Goal: Information Seeking & Learning: Learn about a topic

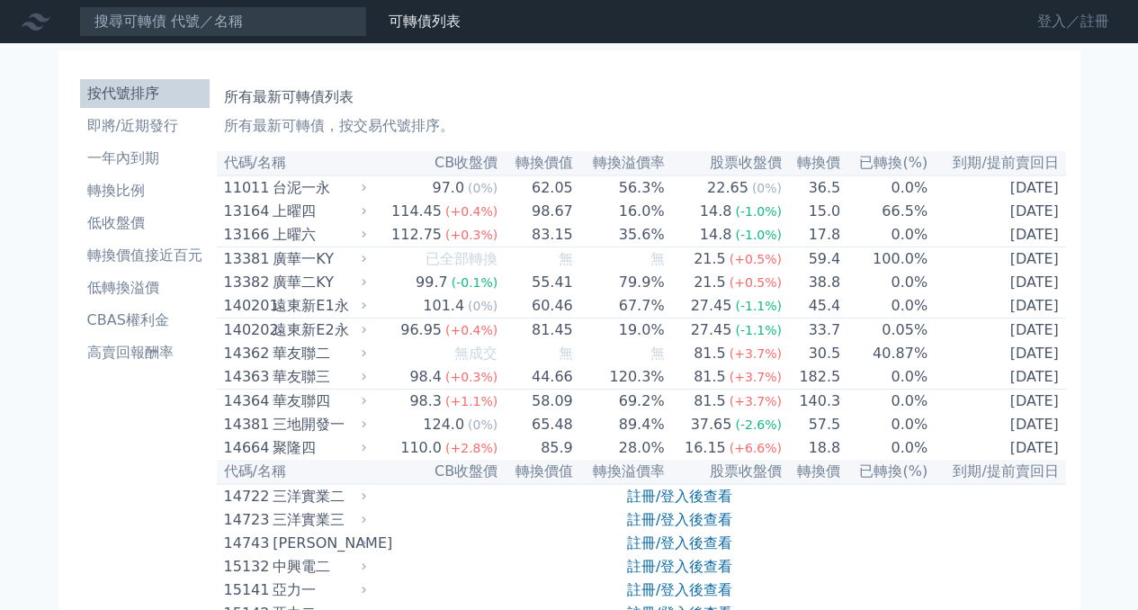
click at [1041, 28] on link "登入／註冊" at bounding box center [1073, 21] width 101 height 29
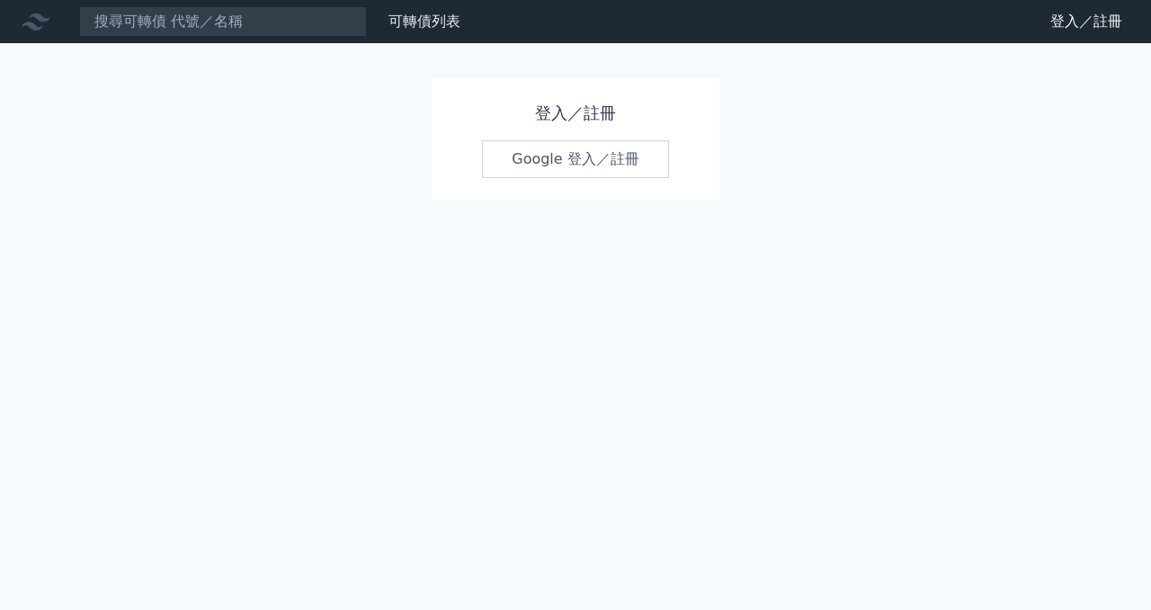
click at [565, 147] on link "Google 登入／註冊" at bounding box center [575, 159] width 187 height 38
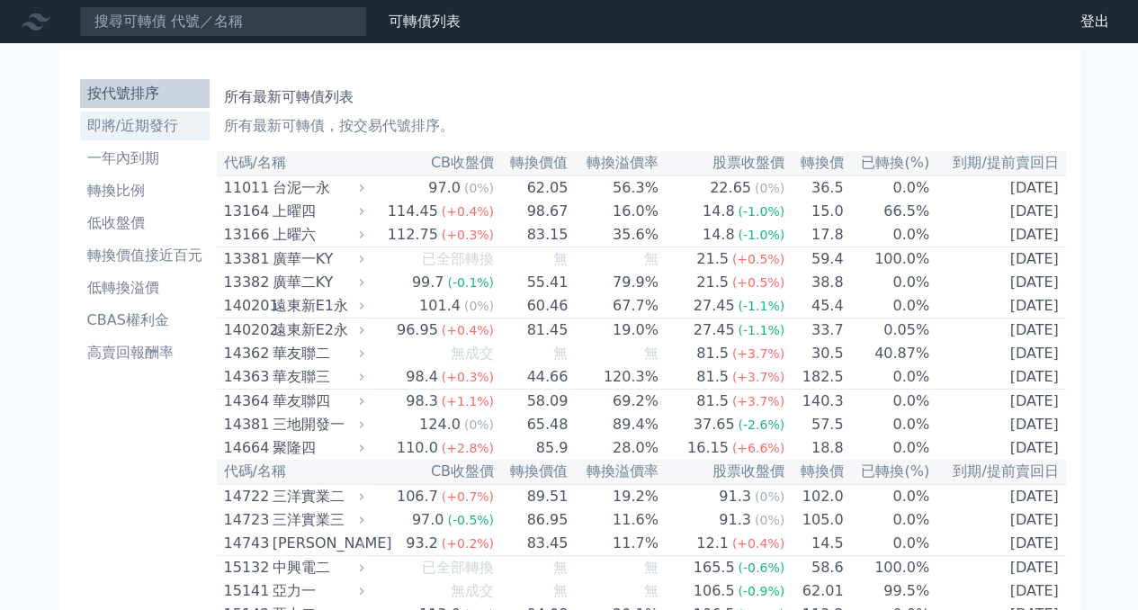
click at [157, 130] on li "即將/近期發行" at bounding box center [145, 126] width 130 height 22
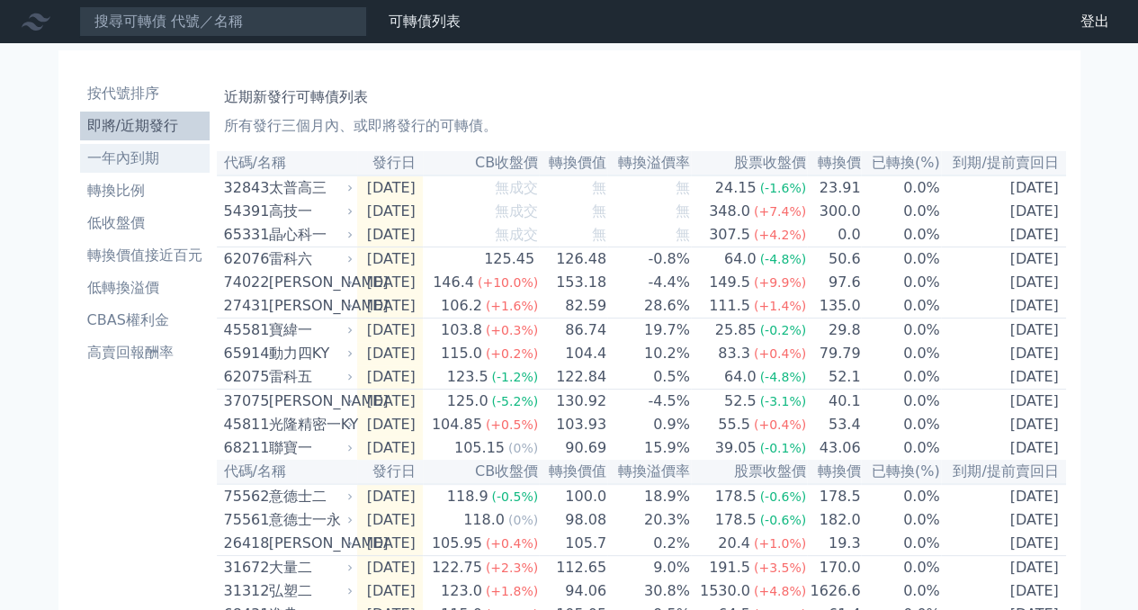
click at [148, 159] on li "一年內到期" at bounding box center [145, 158] width 130 height 22
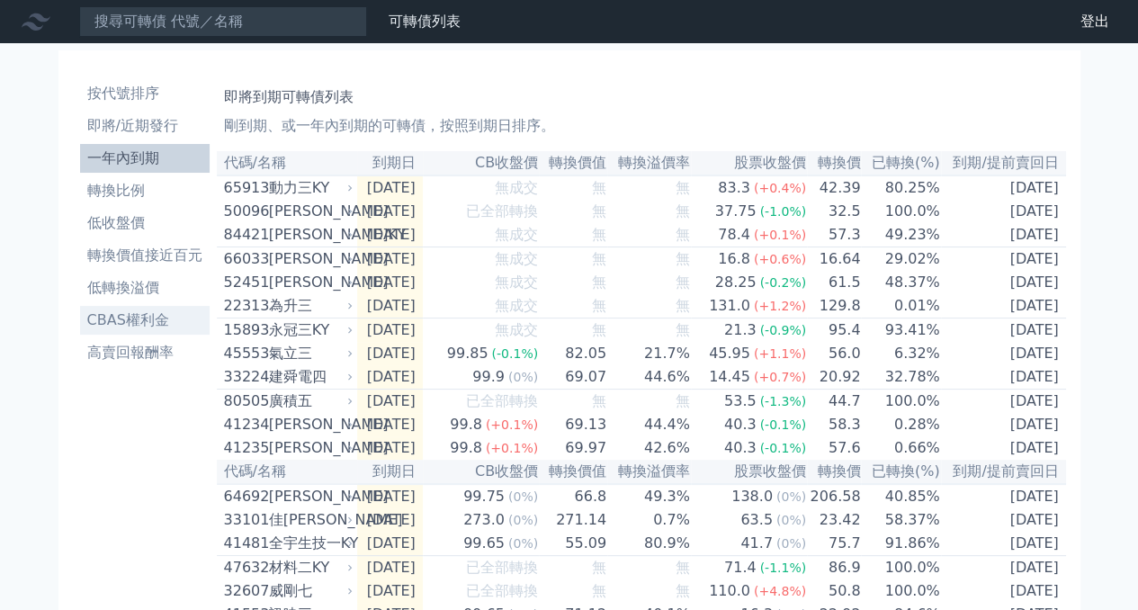
click at [145, 308] on link "CBAS權利金" at bounding box center [145, 320] width 130 height 29
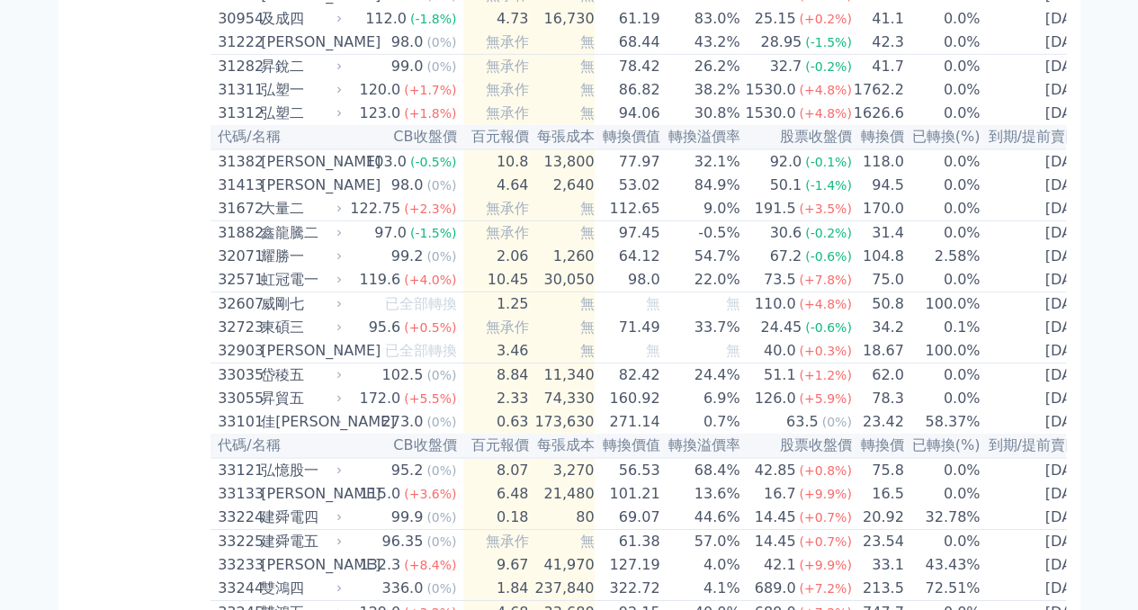
scroll to position [2907, 0]
